Goal: Transaction & Acquisition: Purchase product/service

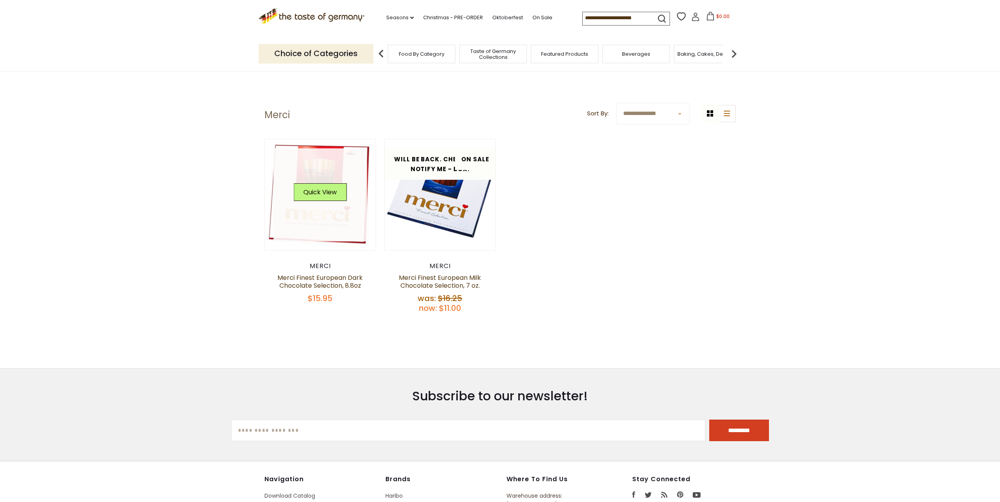
click at [307, 220] on link at bounding box center [320, 196] width 94 height 94
